Goal: Book appointment/travel/reservation

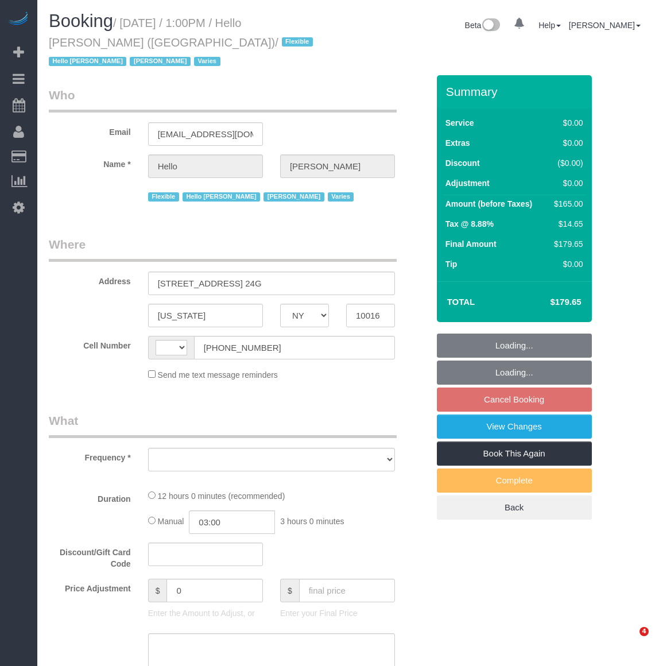
select select "NY"
select select "object:488"
select select "number:89"
select select "number:90"
select select "number:15"
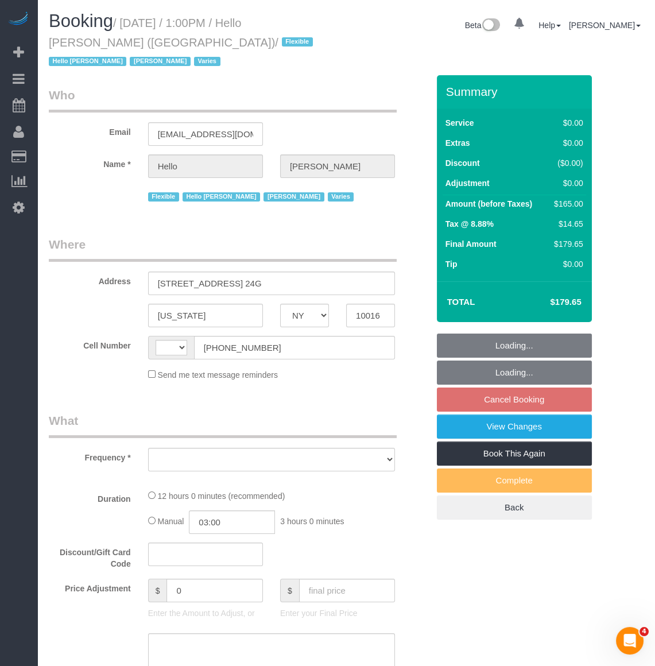
select select "number:6"
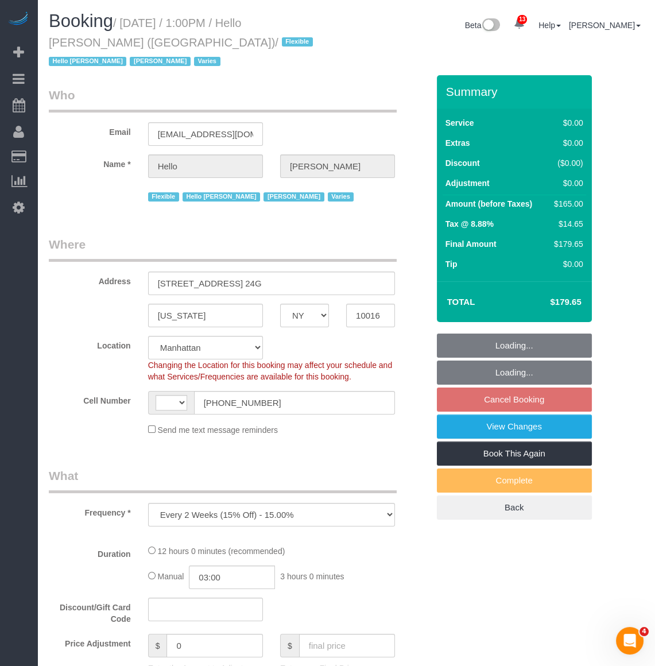
select select "string:[GEOGRAPHIC_DATA]"
select select "object:888"
select select "4"
select select "spot3"
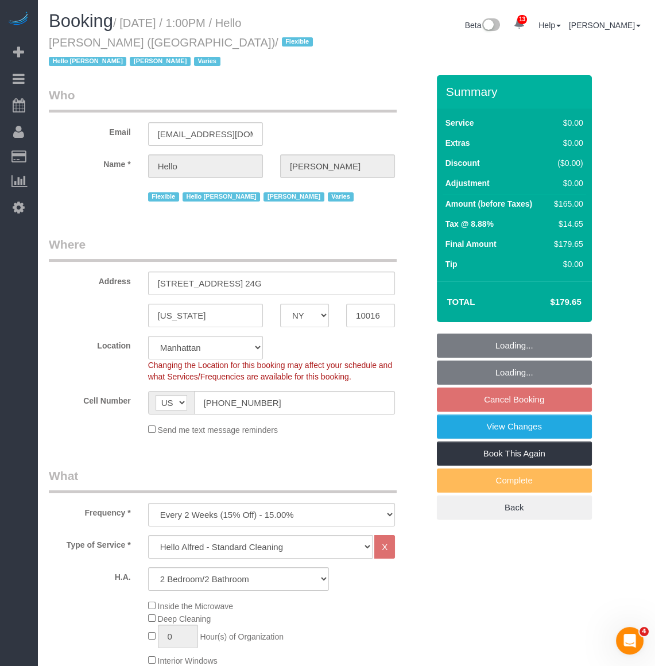
select select "4"
